Goal: Task Accomplishment & Management: Use online tool/utility

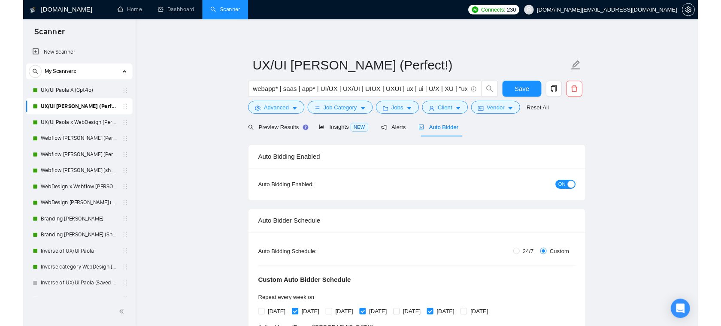
scroll to position [63, 0]
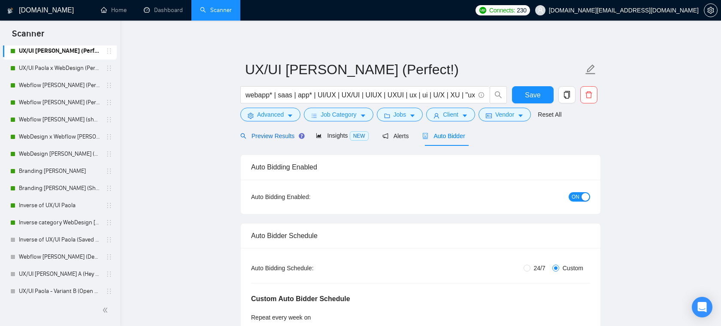
click at [271, 137] on span "Preview Results" at bounding box center [271, 136] width 62 height 7
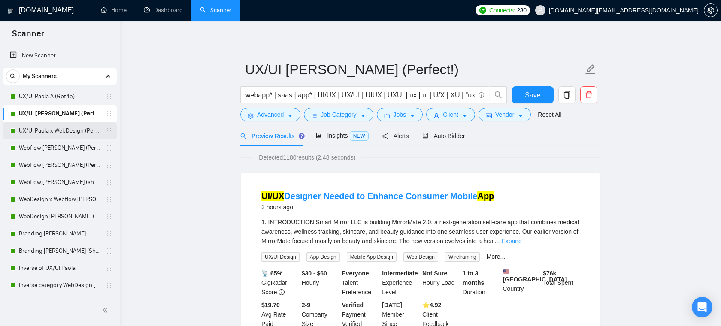
click at [44, 133] on link "UX/UI Paola x WebDesign (Perfect!)" at bounding box center [59, 130] width 81 height 17
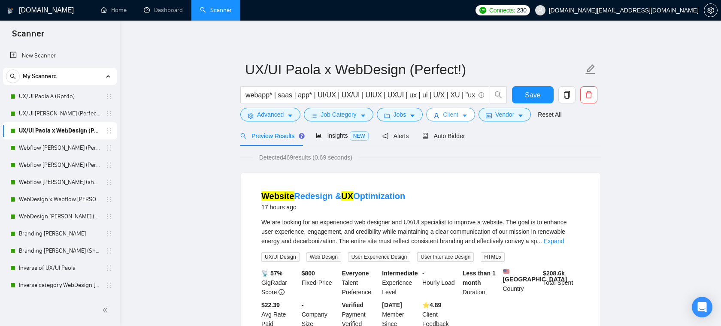
click at [467, 115] on icon "caret-down" at bounding box center [464, 116] width 4 height 3
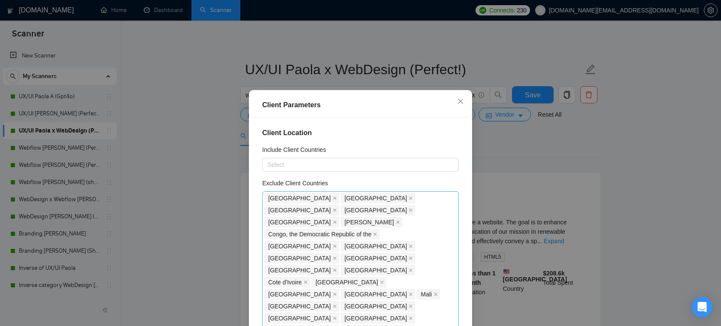
scroll to position [18, 0]
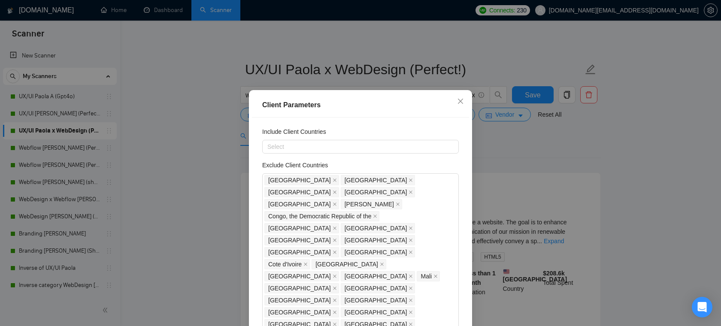
click at [509, 154] on div "Client Parameters Client Location Include Client Countries Select Exclude Clien…" at bounding box center [360, 163] width 721 height 326
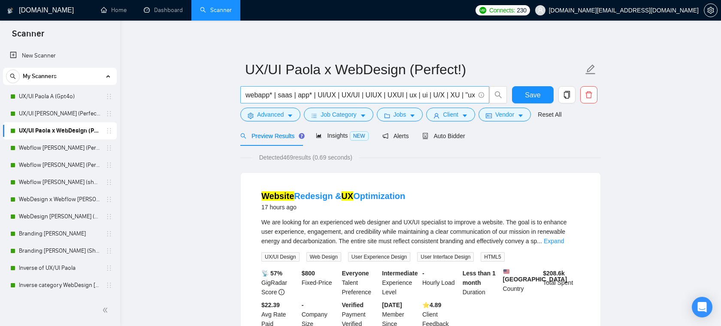
click at [267, 87] on span "webapp* | saas | app* | UI/UX | UX/UI | UIUX | UXUI | ux | ui | U/X | XU | "ux …" at bounding box center [364, 94] width 249 height 17
drag, startPoint x: 257, startPoint y: 96, endPoint x: 419, endPoint y: 98, distance: 162.1
click at [419, 98] on input "webapp* | saas | app* | UI/UX | UX/UI | UIUX | UXUI | ux | ui | U/X | XU | "ux …" at bounding box center [359, 95] width 229 height 11
click at [417, 96] on input "webapp* | saas | app* | UI/UX | UX/UI | UIUX | UXUI | ux | ui | U/X | XU | "ux …" at bounding box center [359, 95] width 229 height 11
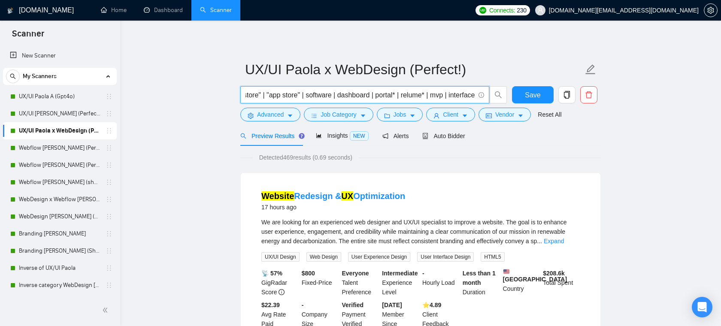
drag, startPoint x: 403, startPoint y: 95, endPoint x: 483, endPoint y: 95, distance: 79.4
click at [483, 95] on span "webapp* | saas | app* | UI/UX | UX/UI | UIUX | UXUI | ux | ui | U/X | XU | "ux …" at bounding box center [364, 94] width 249 height 17
click at [284, 111] on span "Advanced" at bounding box center [270, 114] width 27 height 9
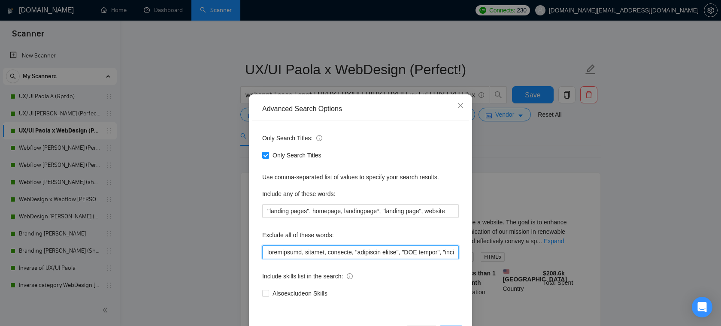
drag, startPoint x: 296, startPoint y: 254, endPoint x: 449, endPoint y: 256, distance: 152.7
click at [449, 256] on input "text" at bounding box center [360, 252] width 196 height 14
click at [431, 255] on input "text" at bounding box center [360, 252] width 196 height 14
click at [318, 252] on input "text" at bounding box center [360, 252] width 196 height 14
click at [462, 104] on icon "close" at bounding box center [460, 105] width 7 height 7
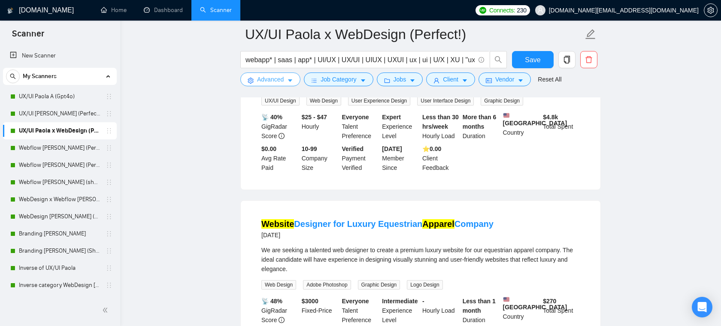
scroll to position [532, 0]
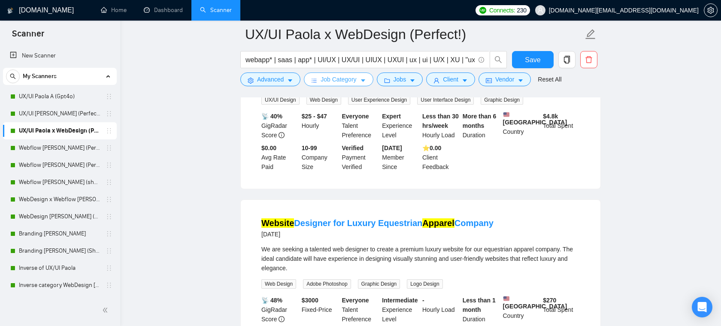
click at [361, 81] on button "Job Category" at bounding box center [338, 79] width 69 height 14
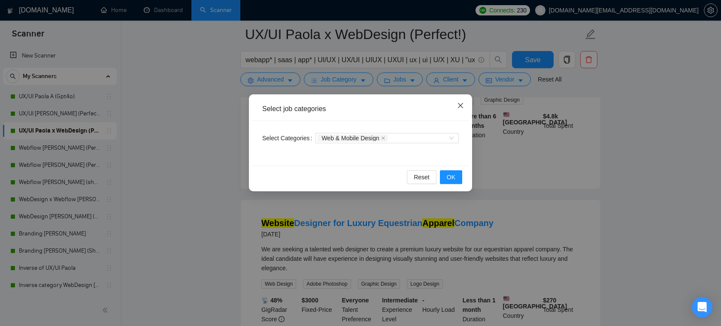
click at [458, 106] on icon "close" at bounding box center [460, 105] width 7 height 7
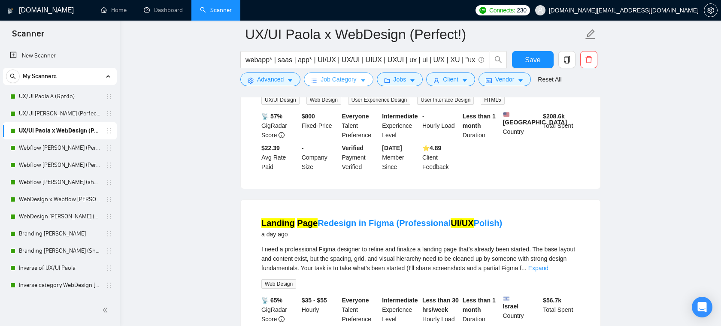
scroll to position [0, 0]
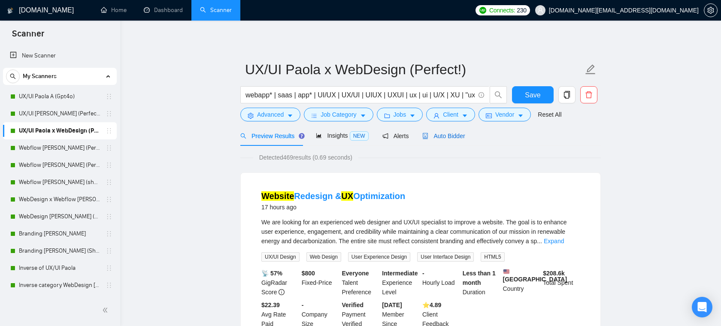
click at [450, 135] on span "Auto Bidder" at bounding box center [443, 136] width 42 height 7
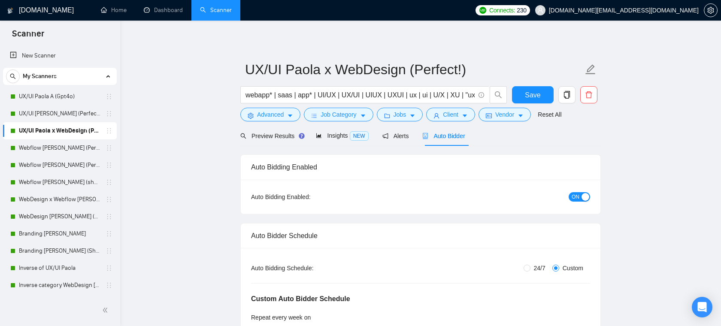
radio input "true"
radio input "false"
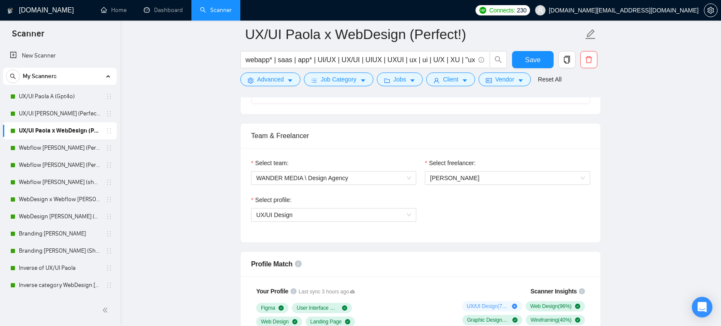
scroll to position [402, 0]
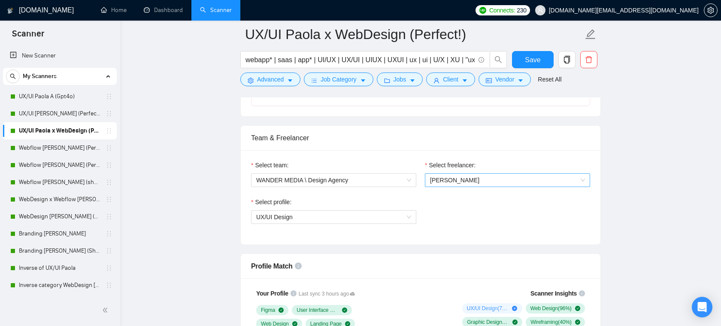
click at [452, 178] on span "[PERSON_NAME]" at bounding box center [454, 180] width 49 height 7
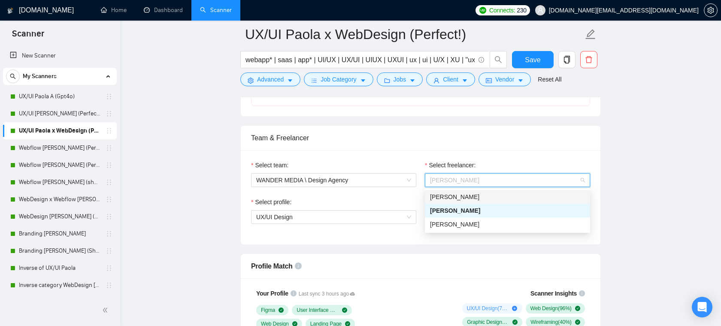
click at [450, 142] on div "Team & Freelancer" at bounding box center [420, 138] width 339 height 24
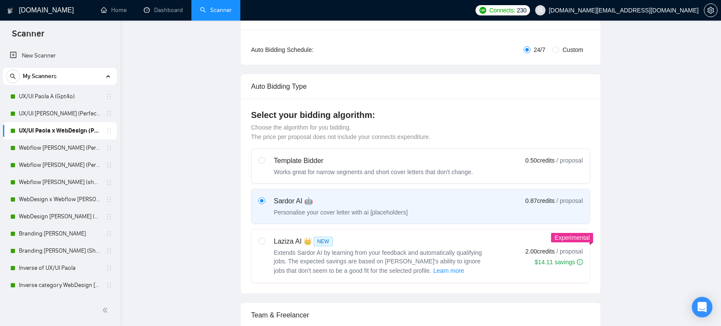
scroll to position [0, 0]
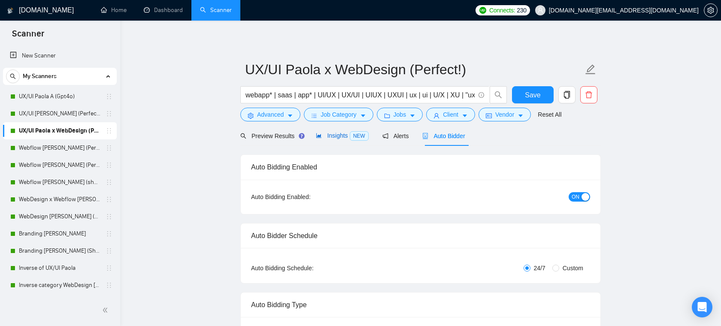
click at [332, 137] on span "Insights NEW" at bounding box center [342, 135] width 52 height 7
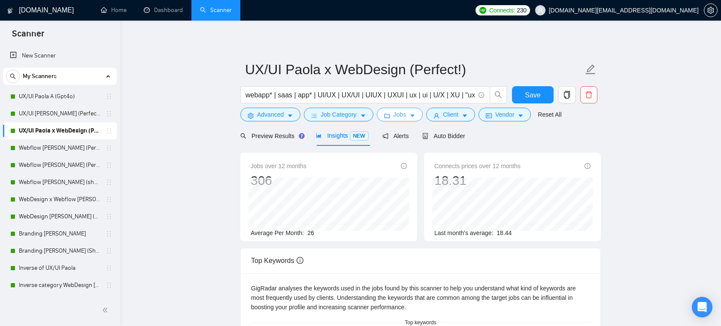
click at [400, 114] on span "Jobs" at bounding box center [399, 114] width 13 height 9
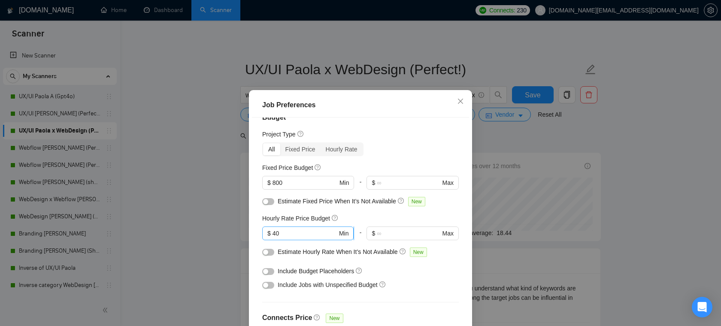
scroll to position [28, 0]
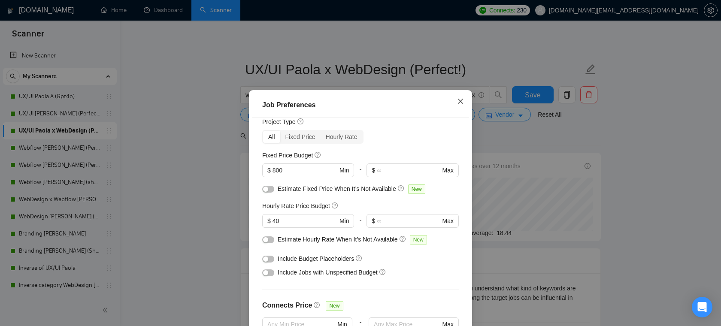
click at [462, 101] on icon "close" at bounding box center [460, 101] width 7 height 7
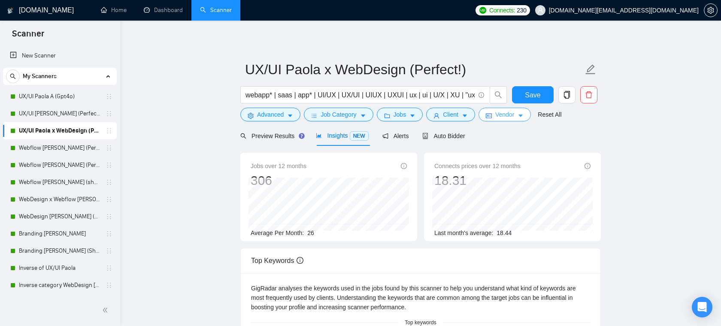
click at [511, 114] on span "Vendor" at bounding box center [504, 114] width 19 height 9
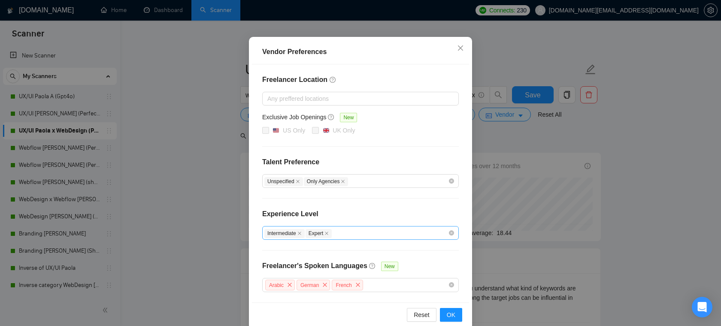
scroll to position [71, 0]
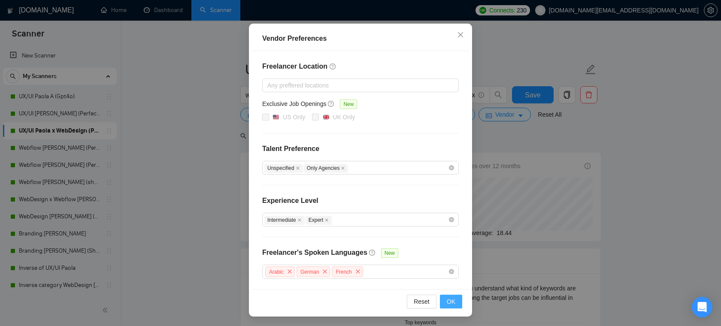
click at [445, 300] on button "OK" at bounding box center [451, 302] width 22 height 14
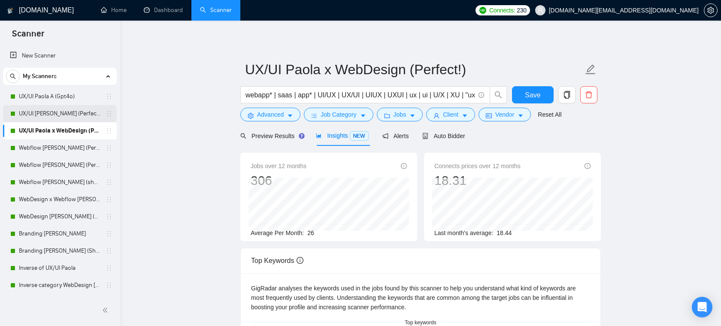
click at [72, 118] on link "UX/UI Paola B (Perfect!)" at bounding box center [59, 113] width 81 height 17
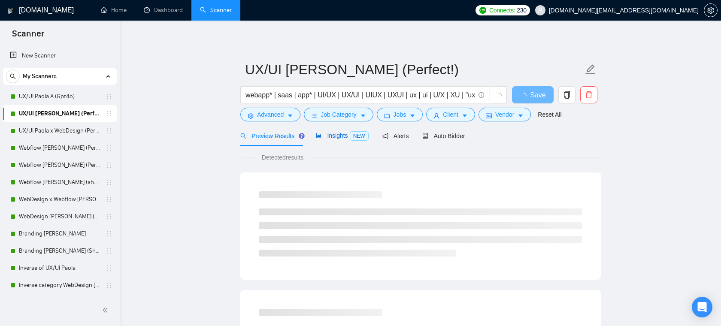
click at [341, 136] on span "Insights NEW" at bounding box center [342, 135] width 52 height 7
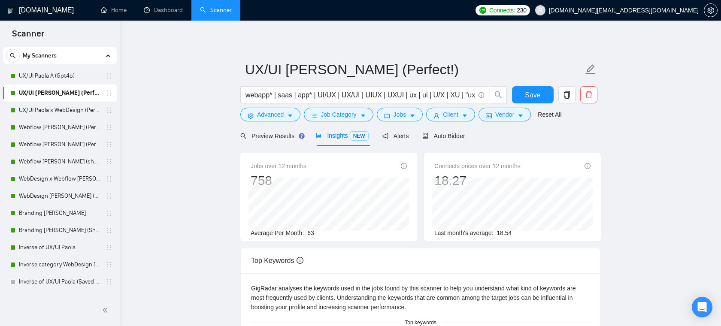
scroll to position [22, 0]
click at [458, 135] on span "Auto Bidder" at bounding box center [443, 136] width 42 height 7
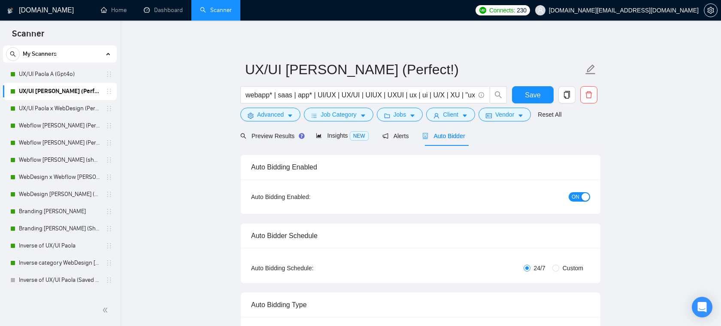
radio input "false"
radio input "true"
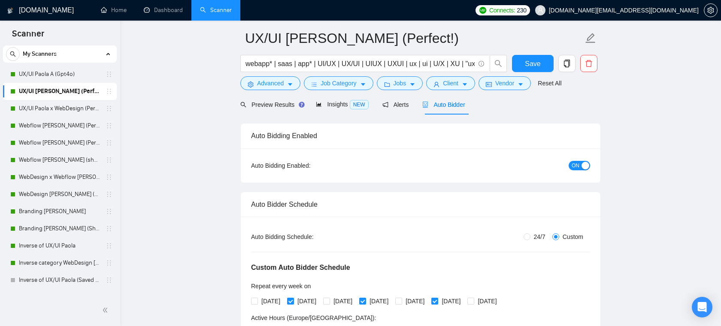
scroll to position [34, 0]
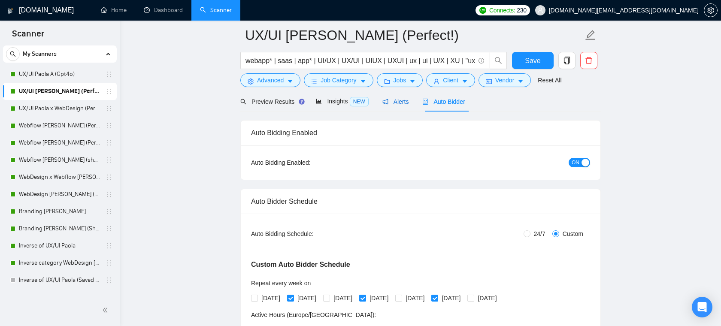
click at [407, 103] on span "Alerts" at bounding box center [395, 101] width 27 height 7
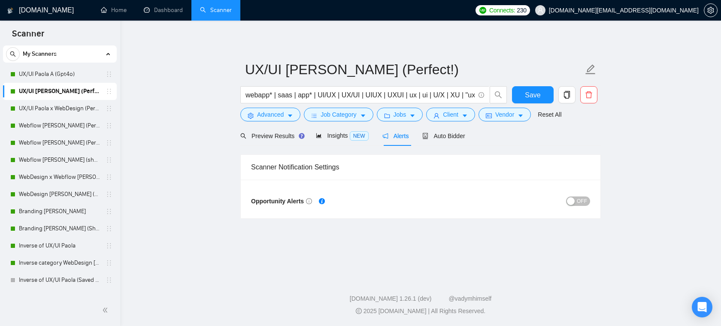
click at [573, 197] on div "button" at bounding box center [571, 201] width 8 height 8
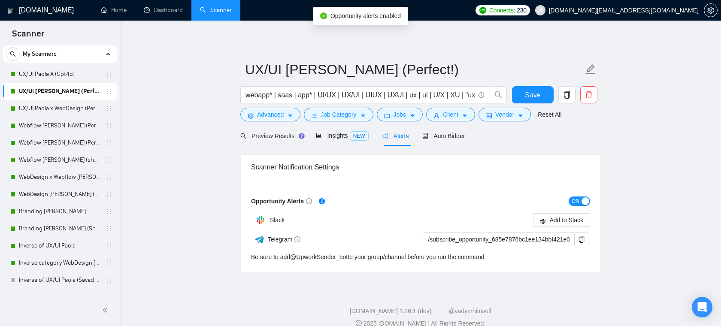
click at [572, 200] on span "ON" at bounding box center [575, 200] width 8 height 9
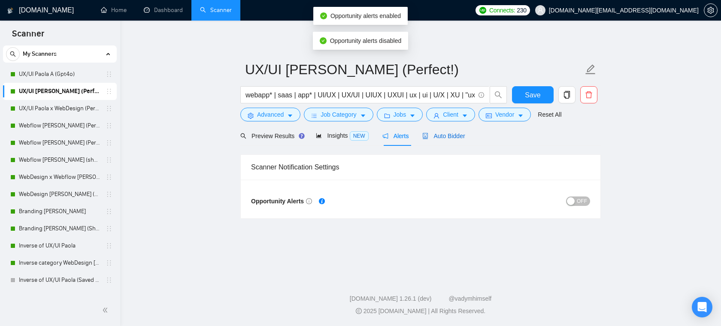
click at [443, 136] on span "Auto Bidder" at bounding box center [443, 136] width 42 height 7
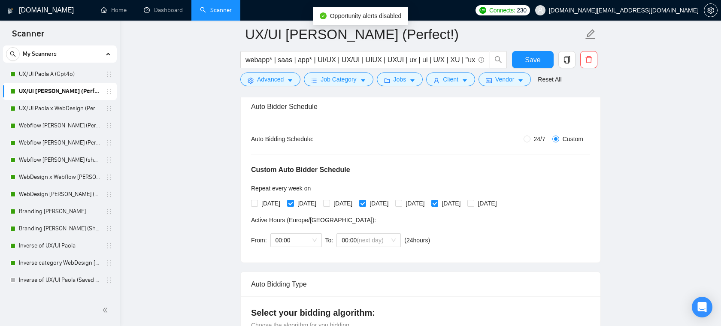
scroll to position [169, 0]
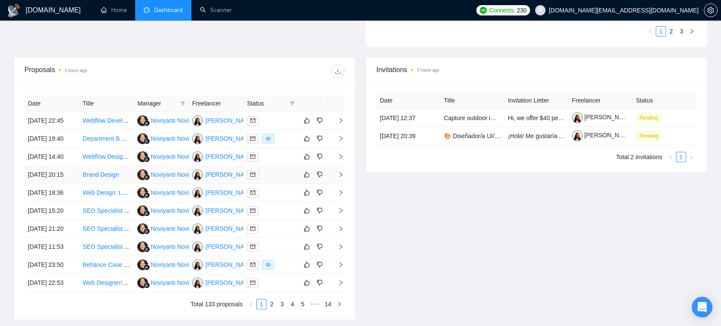
scroll to position [294, 0]
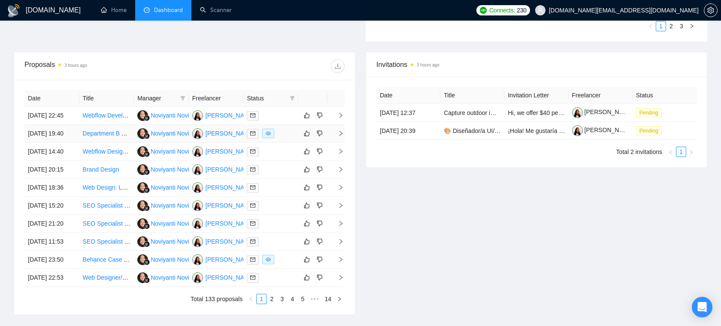
click at [279, 139] on div at bounding box center [271, 134] width 48 height 10
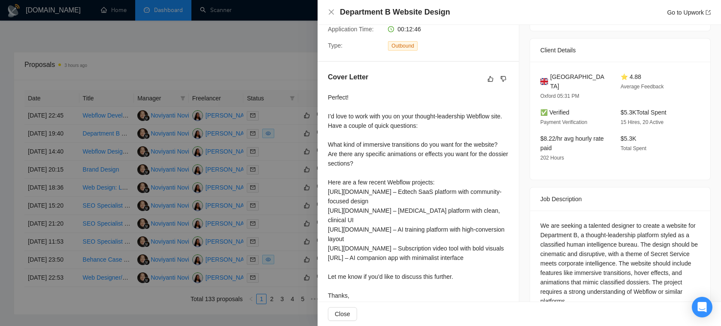
scroll to position [195, 0]
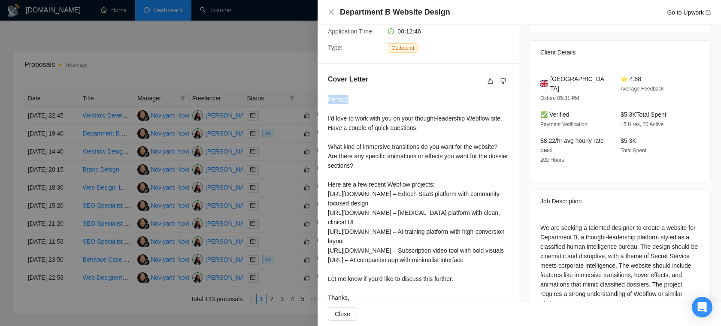
drag, startPoint x: 356, startPoint y: 89, endPoint x: 326, endPoint y: 89, distance: 29.2
click at [326, 89] on div "Cover Letter Perfect! I’d love to work with you on your thought-leadership Webf…" at bounding box center [417, 195] width 201 height 262
click at [357, 95] on div "Perfect! I’d love to work with you on your thought-leadership Webflow site. Hav…" at bounding box center [418, 203] width 181 height 217
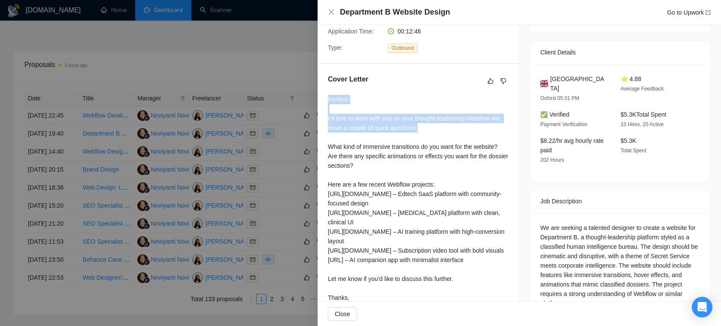
drag, startPoint x: 443, startPoint y: 118, endPoint x: 325, endPoint y: 84, distance: 123.1
click at [325, 83] on div "Cover Letter Perfect! I’d love to work with you on your thought-leadership Webf…" at bounding box center [417, 195] width 201 height 262
click at [377, 106] on div "Perfect! I’d love to work with you on your thought-leadership Webflow site. Hav…" at bounding box center [418, 203] width 181 height 217
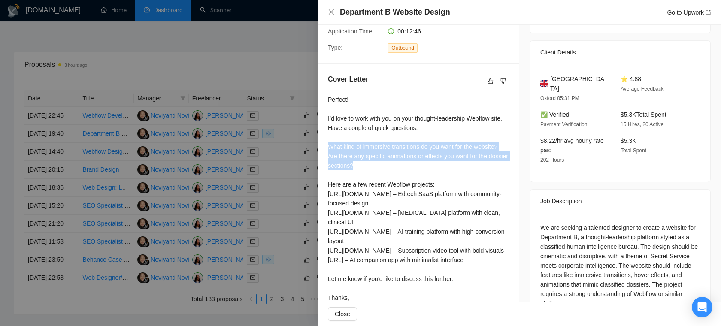
drag, startPoint x: 328, startPoint y: 133, endPoint x: 428, endPoint y: 155, distance: 102.4
click at [428, 155] on div "Perfect! I’d love to work with you on your thought-leadership Webflow site. Hav…" at bounding box center [418, 203] width 181 height 217
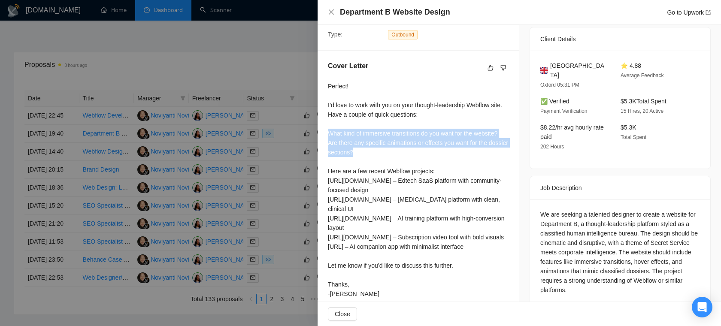
scroll to position [216, 0]
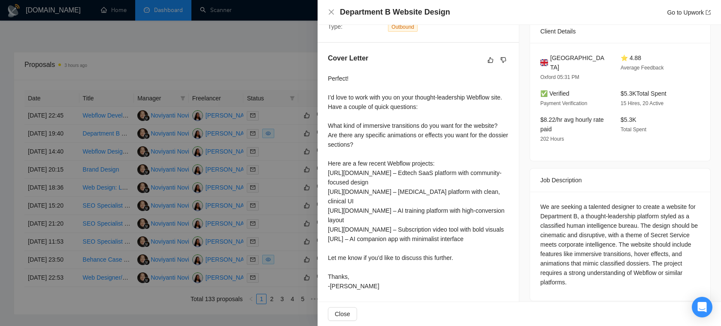
click at [439, 124] on div "Perfect! I’d love to work with you on your thought-leadership Webflow site. Hav…" at bounding box center [418, 182] width 181 height 217
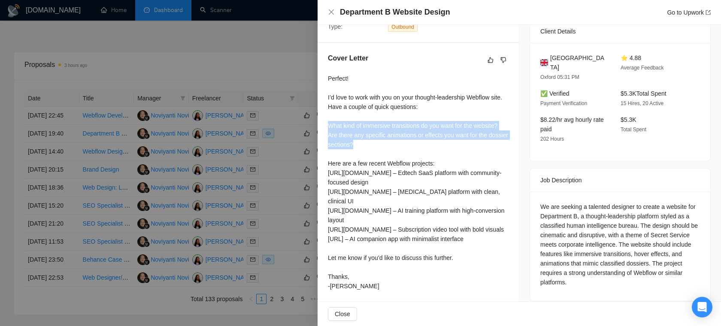
drag, startPoint x: 387, startPoint y: 132, endPoint x: 323, endPoint y: 116, distance: 66.2
click at [323, 116] on div "Cover Letter Perfect! I’d love to work with you on your thought-leadership Webf…" at bounding box center [417, 174] width 201 height 262
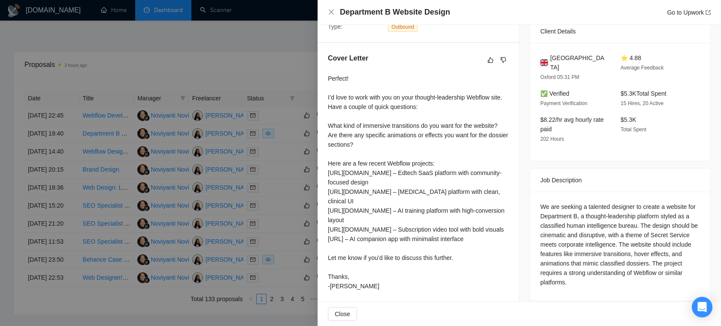
click at [406, 255] on div "Perfect! I’d love to work with you on your thought-leadership Webflow site. Hav…" at bounding box center [418, 182] width 181 height 217
click at [334, 15] on icon "close" at bounding box center [331, 12] width 7 height 7
